Goal: Find specific page/section: Locate a particular part of the current website

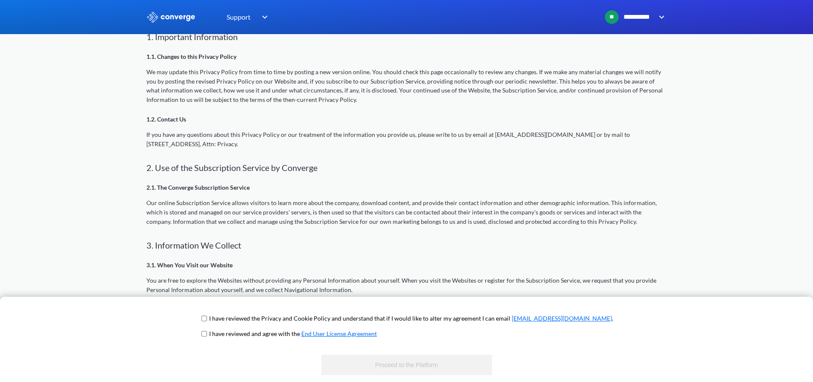
scroll to position [384, 0]
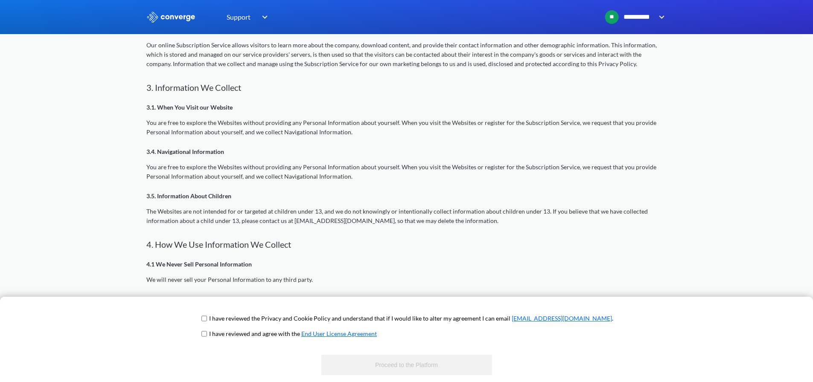
click at [207, 319] on input "checkbox" at bounding box center [204, 318] width 6 height 7
checkbox input "true"
click at [207, 335] on input "checkbox" at bounding box center [204, 334] width 6 height 7
checkbox input "true"
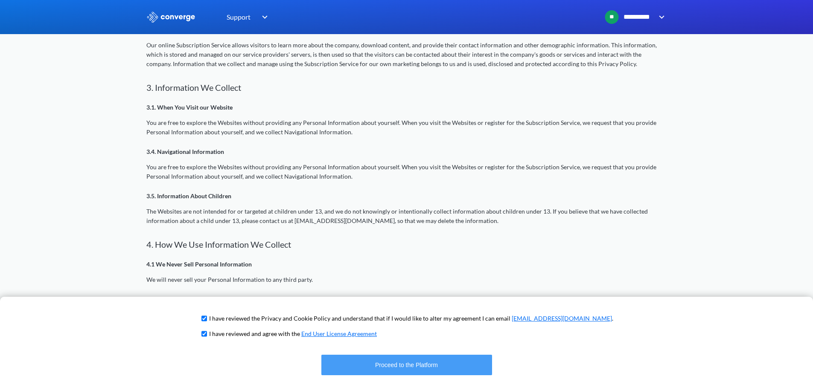
click at [395, 361] on button "Proceed to the Platform" at bounding box center [406, 365] width 171 height 20
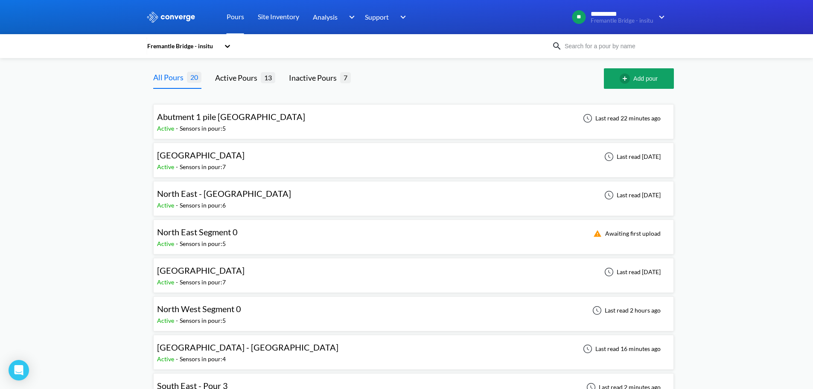
drag, startPoint x: 741, startPoint y: 119, endPoint x: 741, endPoint y: 127, distance: 8.1
click at [594, 46] on input at bounding box center [613, 45] width 103 height 9
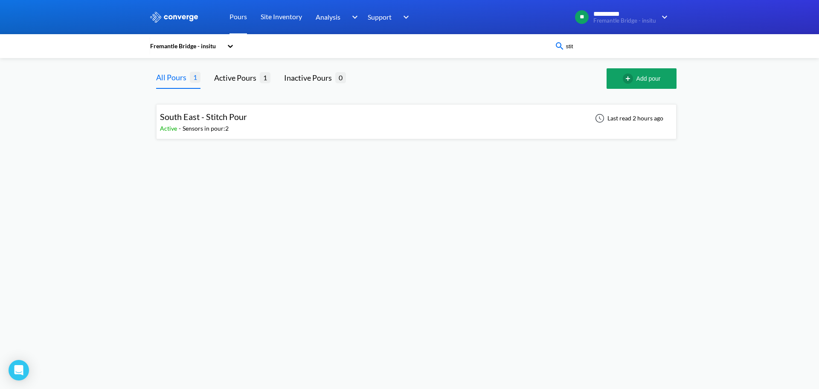
type input "stit"
click at [240, 119] on span "South East - Stitch Pour" at bounding box center [203, 116] width 87 height 10
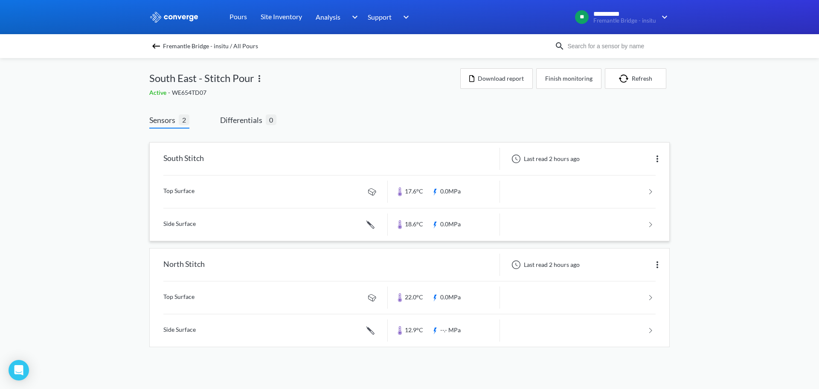
click at [646, 191] on link at bounding box center [409, 191] width 492 height 32
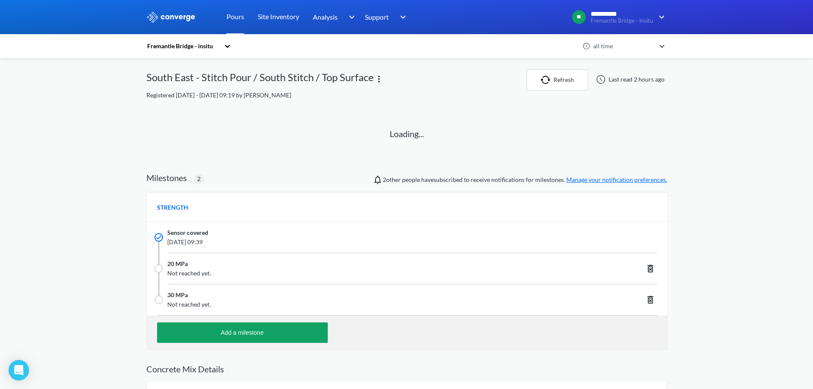
click at [700, 187] on div "**********" at bounding box center [406, 240] width 813 height 480
click at [689, 172] on div "**********" at bounding box center [406, 240] width 813 height 480
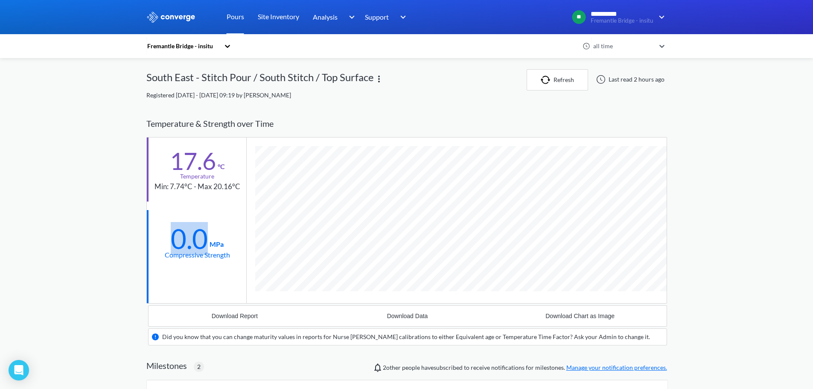
drag, startPoint x: 180, startPoint y: 243, endPoint x: 231, endPoint y: 240, distance: 50.4
click at [231, 240] on div "0.0 MPa Compressive Strength" at bounding box center [196, 242] width 99 height 64
click at [754, 191] on div "**********" at bounding box center [406, 334] width 813 height 668
